Goal: Task Accomplishment & Management: Manage account settings

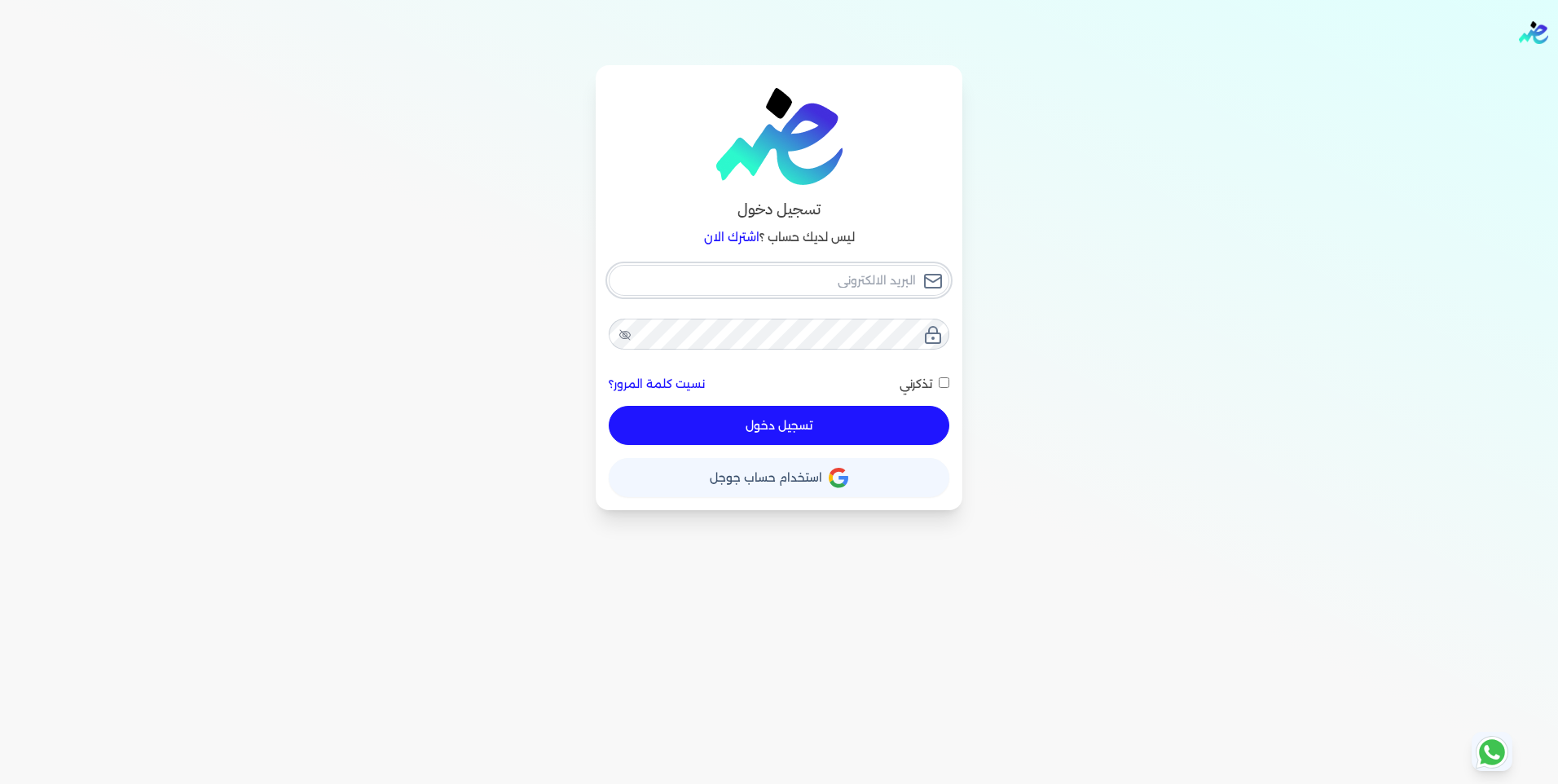
type input "[EMAIL_ADDRESS][DOMAIN_NAME]"
click at [861, 408] on div "[EMAIL_ADDRESS][DOMAIN_NAME] نسيت كلمة المرور؟ تذكرني تسجيل دخول" at bounding box center [779, 355] width 341 height 181
click at [903, 392] on div "تذكرني" at bounding box center [924, 384] width 50 height 17
click at [916, 386] on span "تذكرني" at bounding box center [916, 383] width 33 height 15
click at [938, 386] on input "تذكرني" at bounding box center [943, 382] width 10 height 10
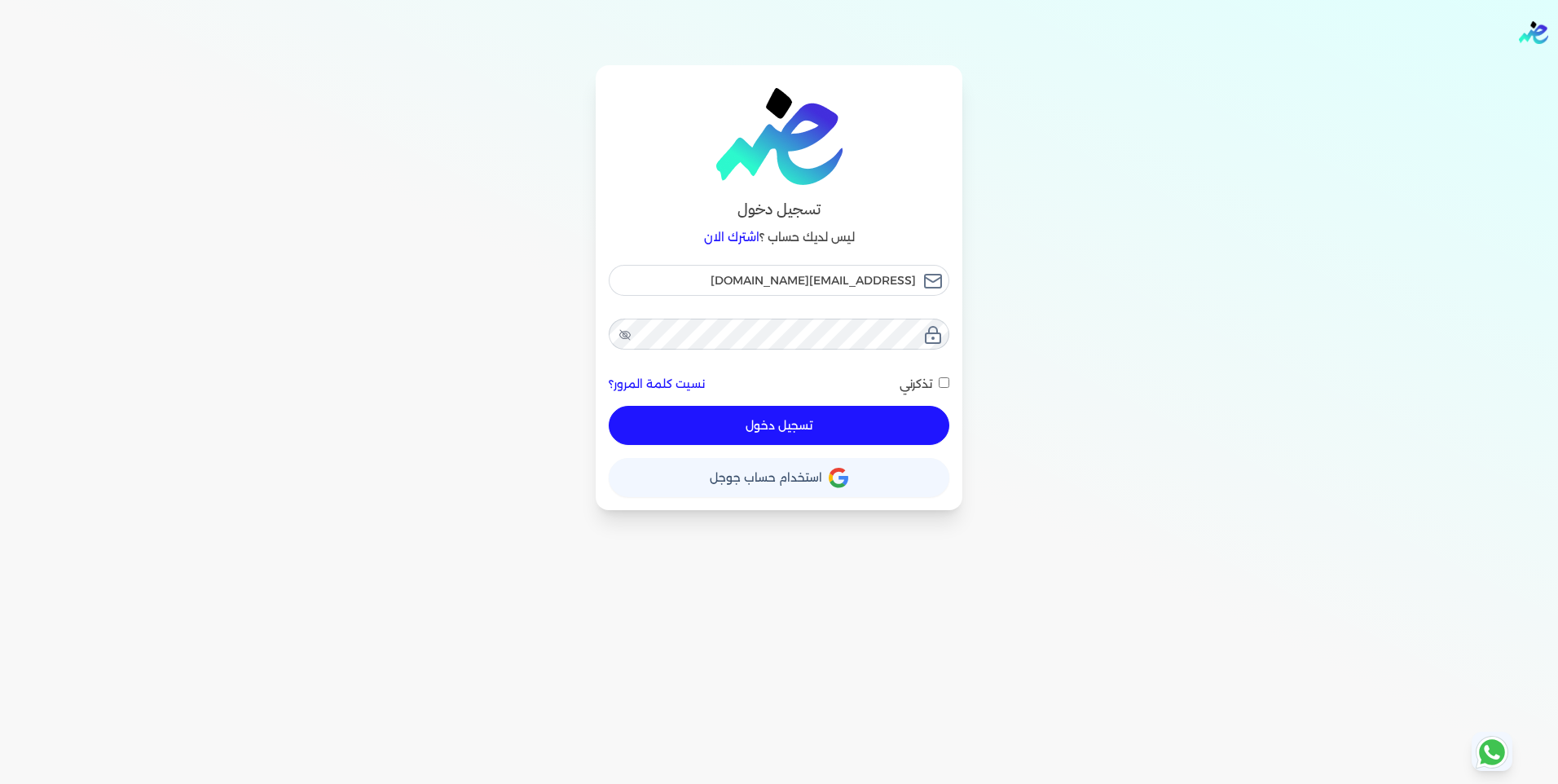
checkbox input "true"
click at [892, 429] on button "تسجيل دخول" at bounding box center [779, 424] width 341 height 39
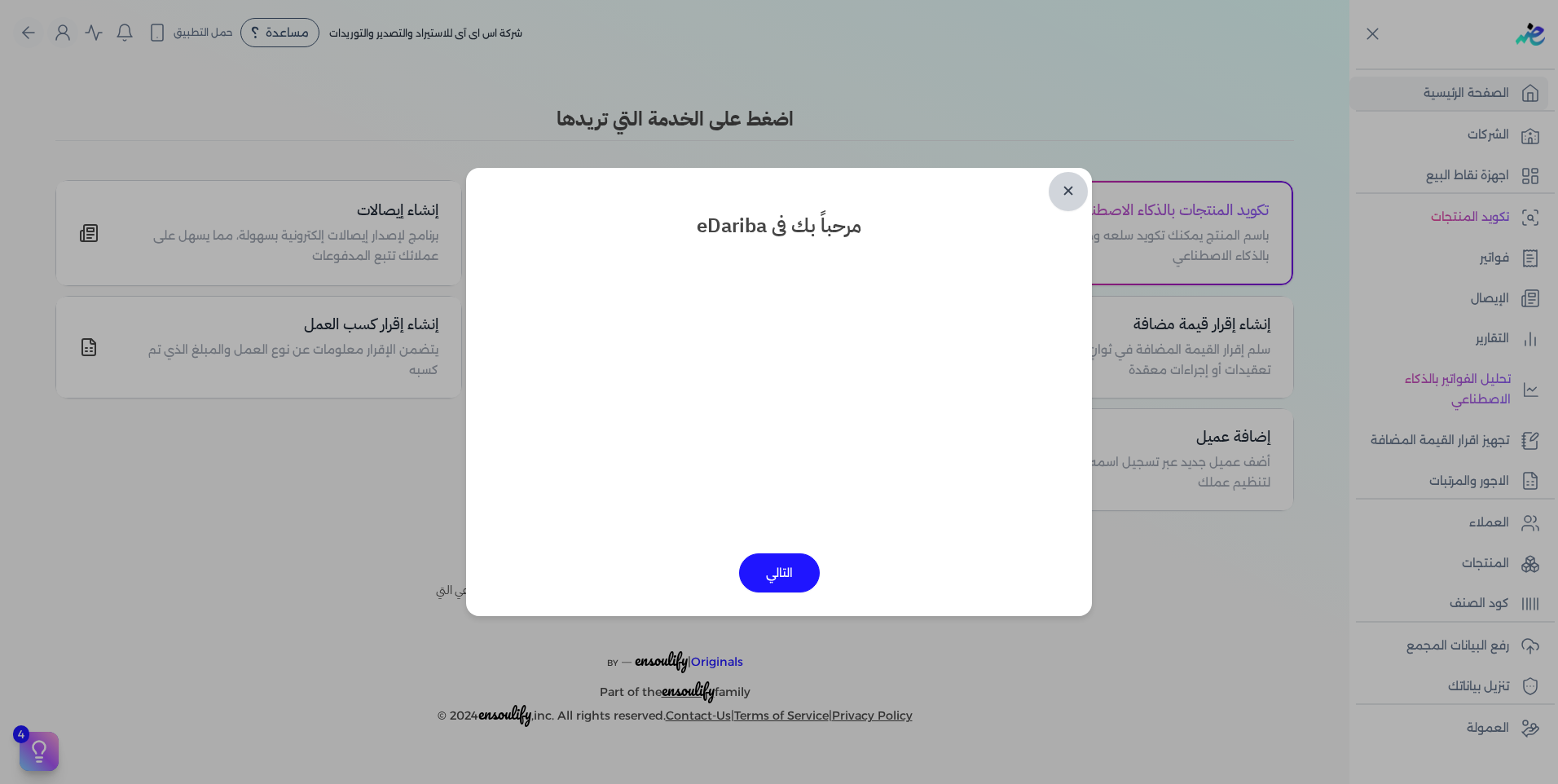
click at [1070, 179] on link "✕" at bounding box center [1067, 191] width 39 height 39
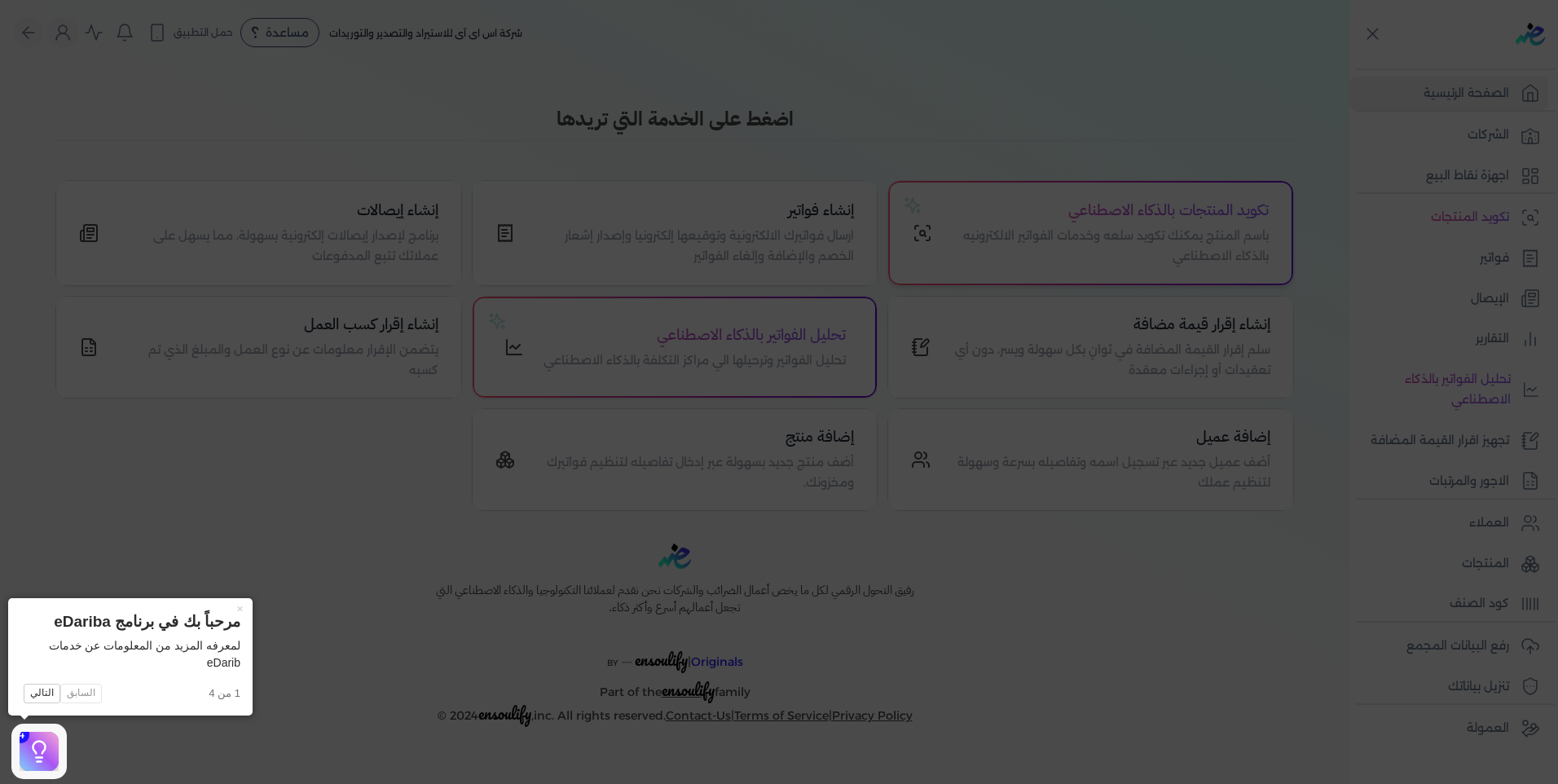
click at [1275, 282] on icon at bounding box center [779, 392] width 1558 height 784
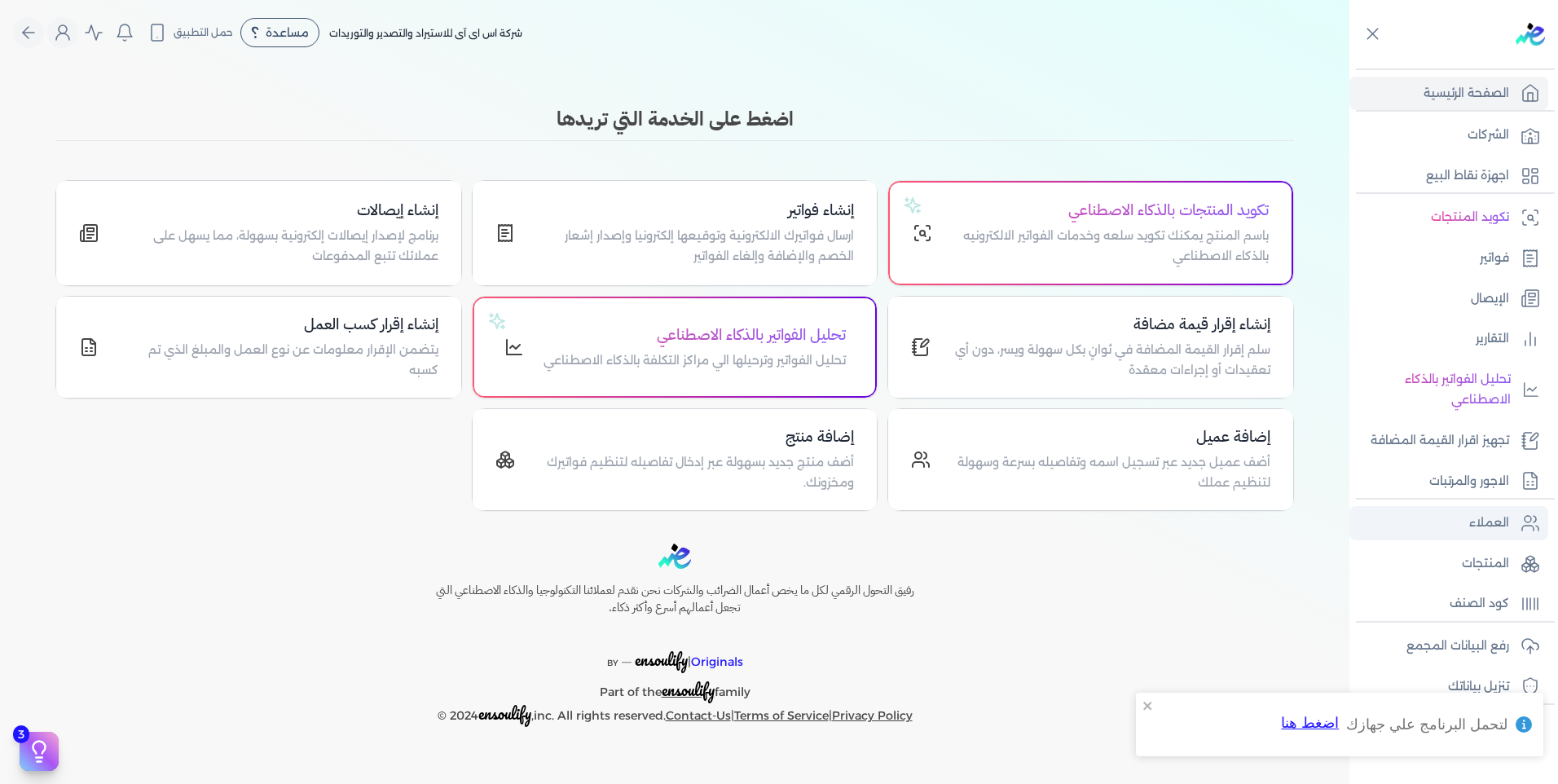
click at [1526, 534] on link "العملاء" at bounding box center [1449, 523] width 199 height 34
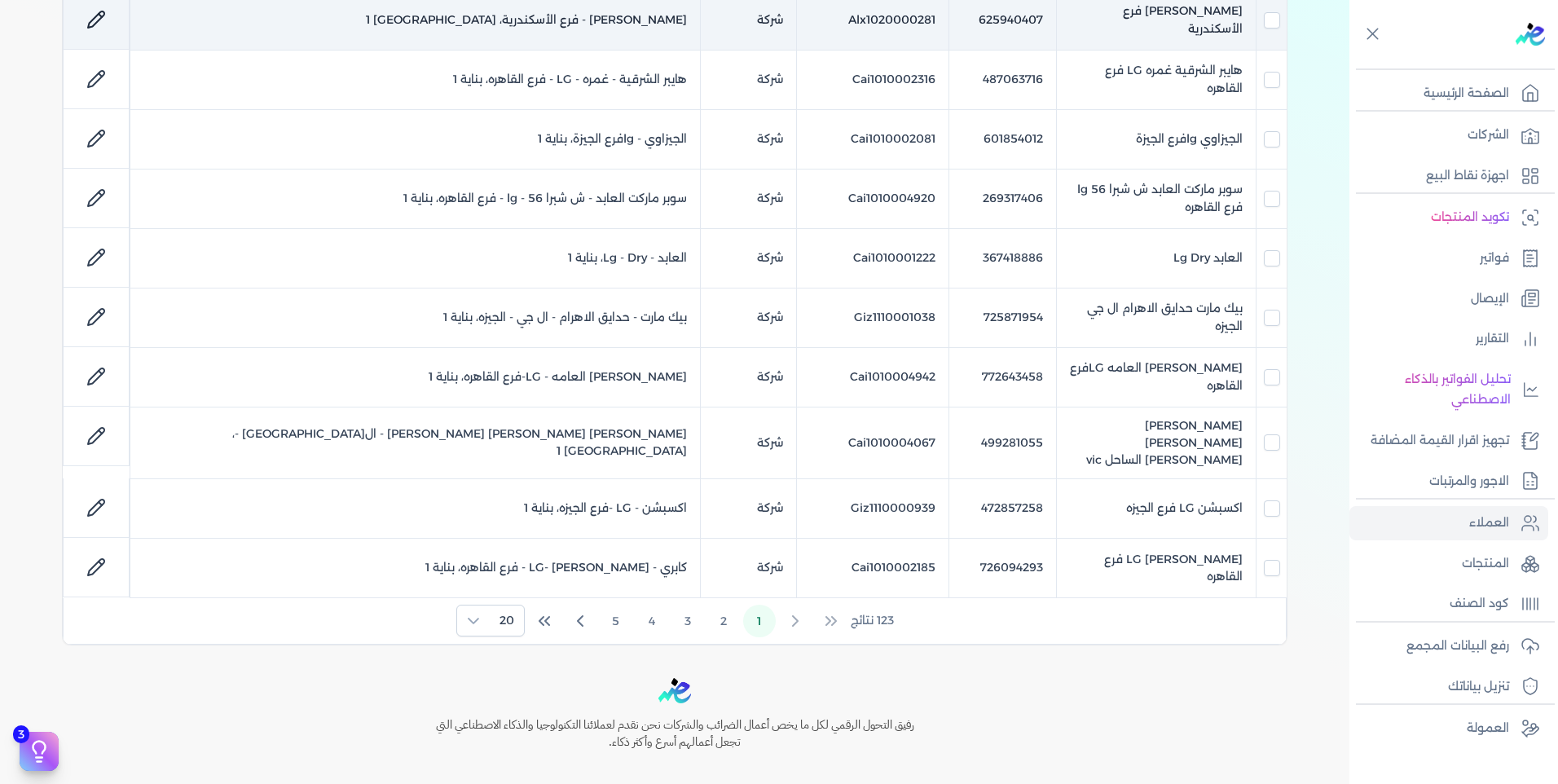
scroll to position [951, 0]
